Goal: Use online tool/utility: Use online tool/utility

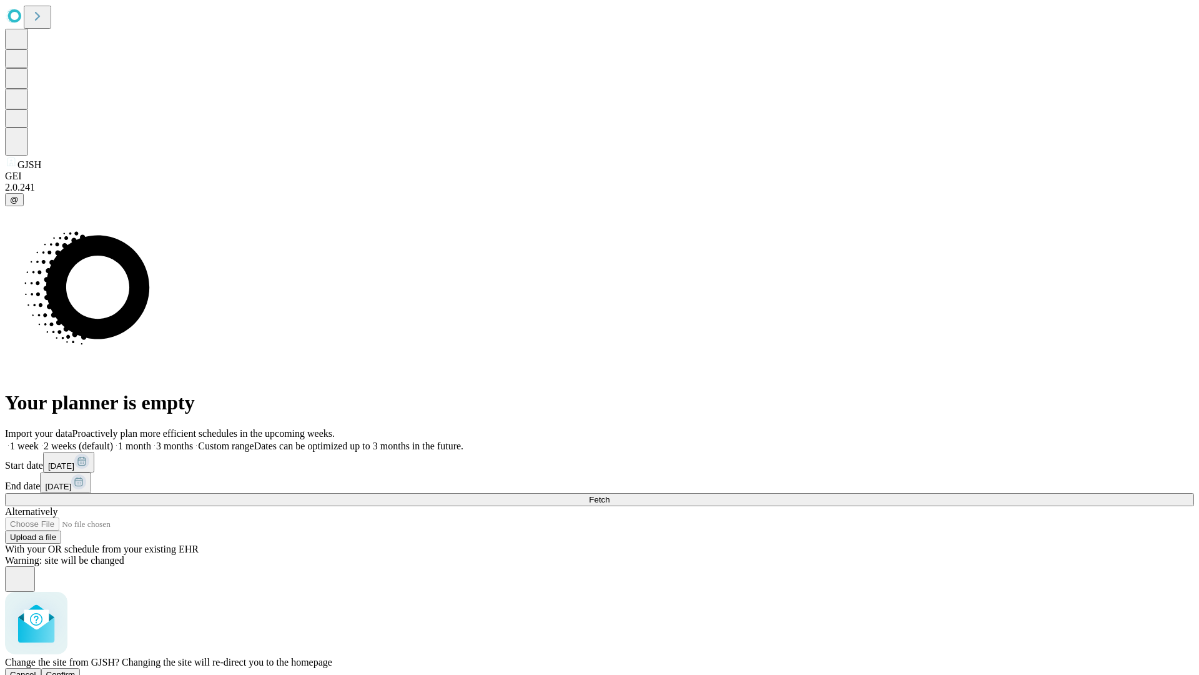
click at [76, 670] on span "Confirm" at bounding box center [60, 674] width 29 height 9
click at [113, 440] on label "2 weeks (default)" at bounding box center [76, 445] width 74 height 11
click at [610, 495] on span "Fetch" at bounding box center [599, 499] width 21 height 9
